Goal: Transaction & Acquisition: Purchase product/service

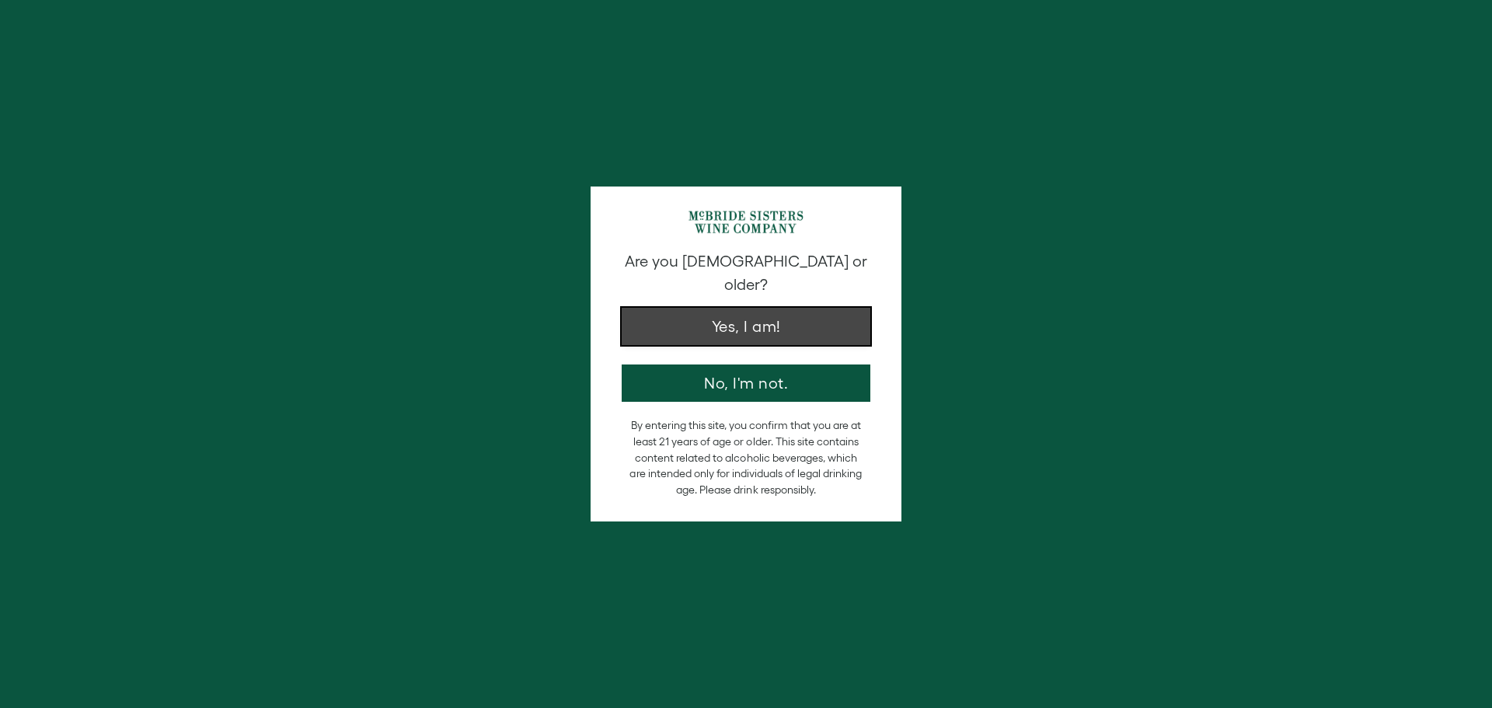
click at [787, 312] on button "Yes, I am!" at bounding box center [746, 326] width 249 height 37
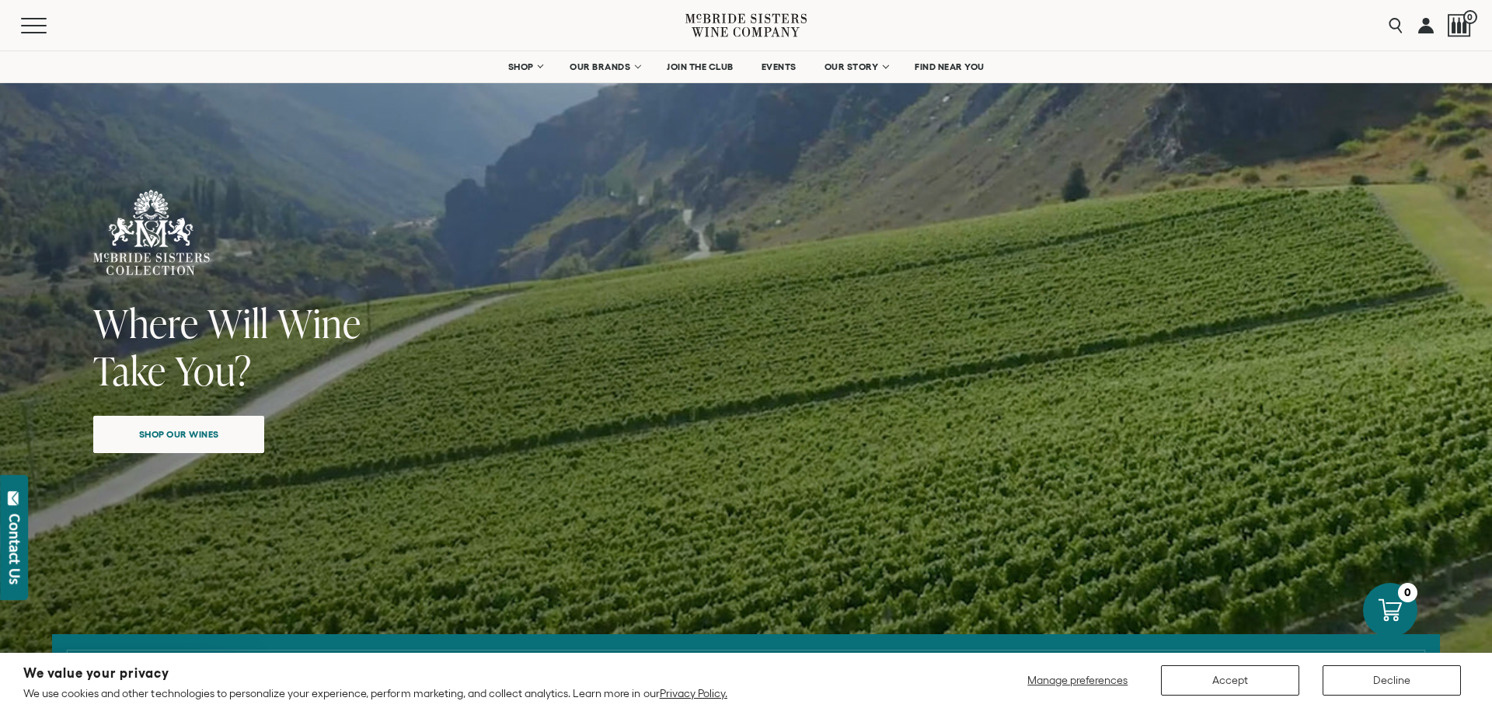
click at [599, 65] on div "Close dialog Discover Our Collections Join our community to receive exclusive u…" at bounding box center [746, 354] width 1492 height 708
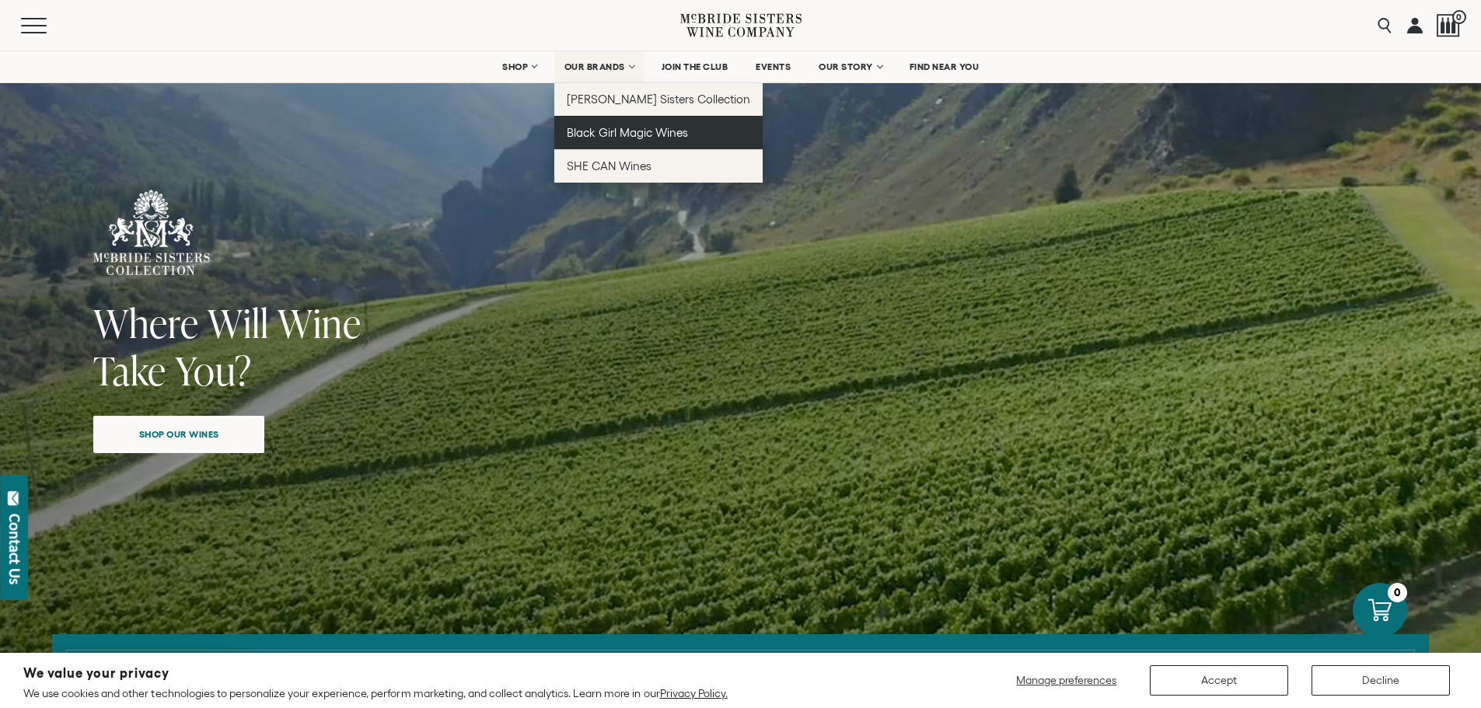
click at [625, 139] on link "Black Girl Magic Wines" at bounding box center [658, 132] width 209 height 33
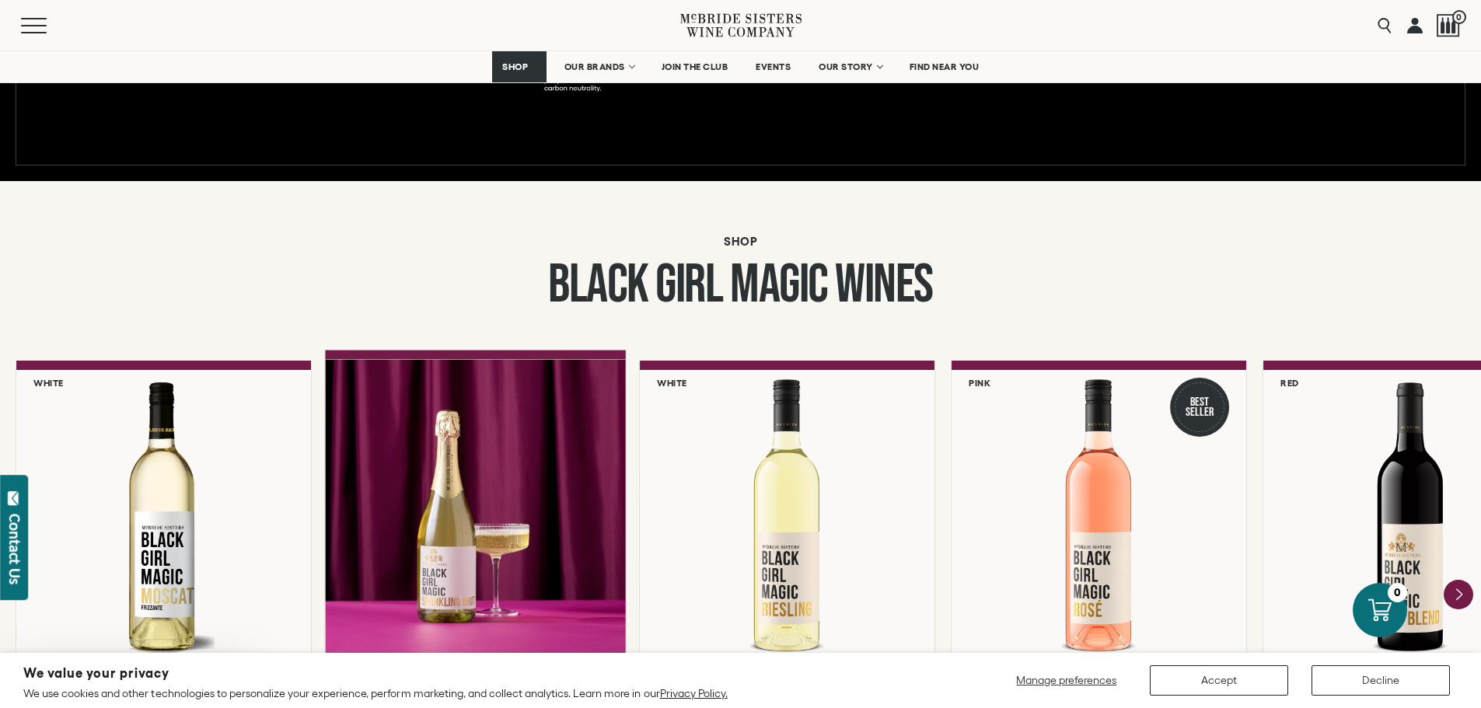
scroll to position [1010, 0]
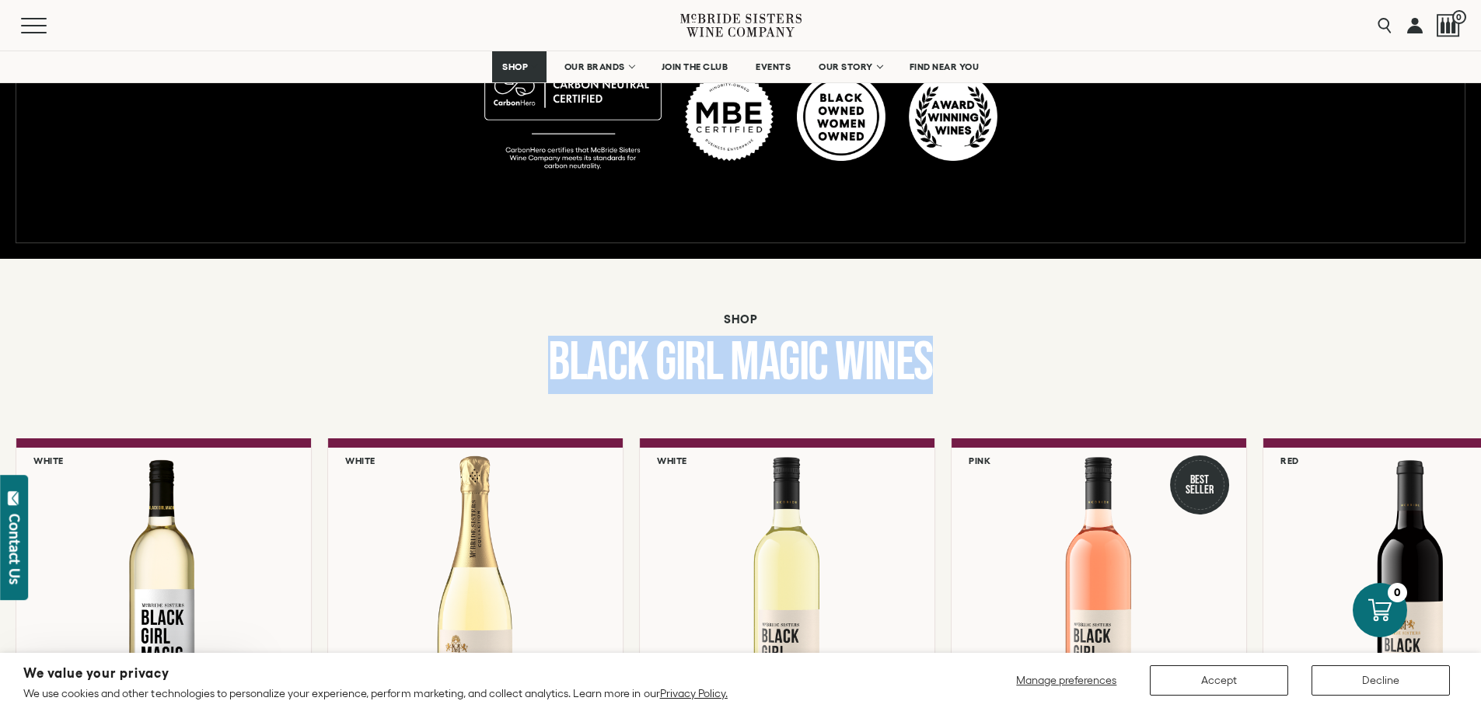
drag, startPoint x: 952, startPoint y: 354, endPoint x: 563, endPoint y: 333, distance: 389.1
click at [563, 333] on div "Shop Black Girl Magic Wines" at bounding box center [740, 356] width 1481 height 89
